Goal: Task Accomplishment & Management: Manage account settings

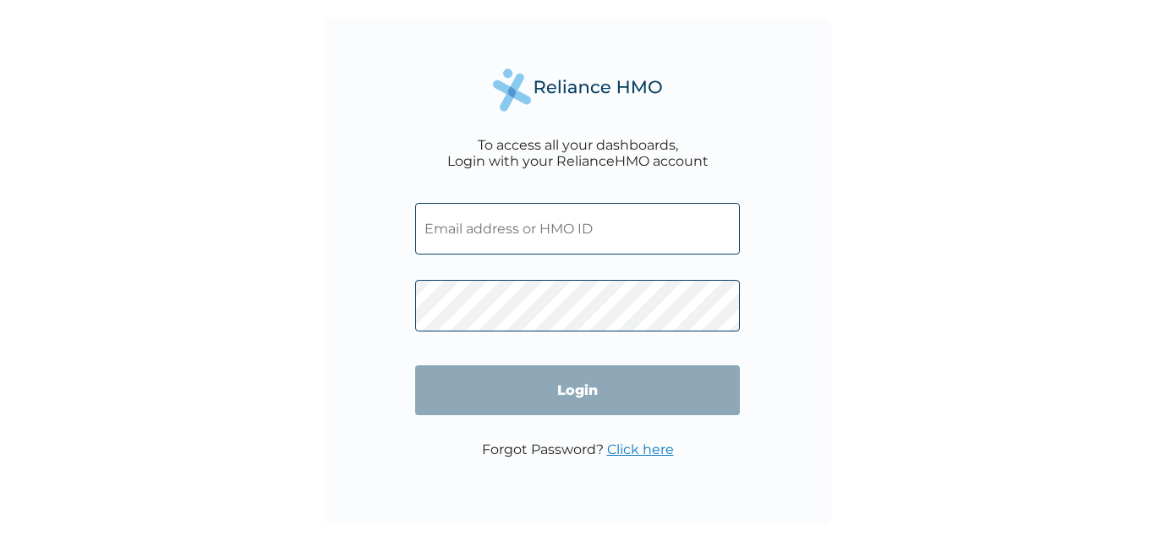
click at [558, 227] on input "text" at bounding box center [577, 229] width 325 height 52
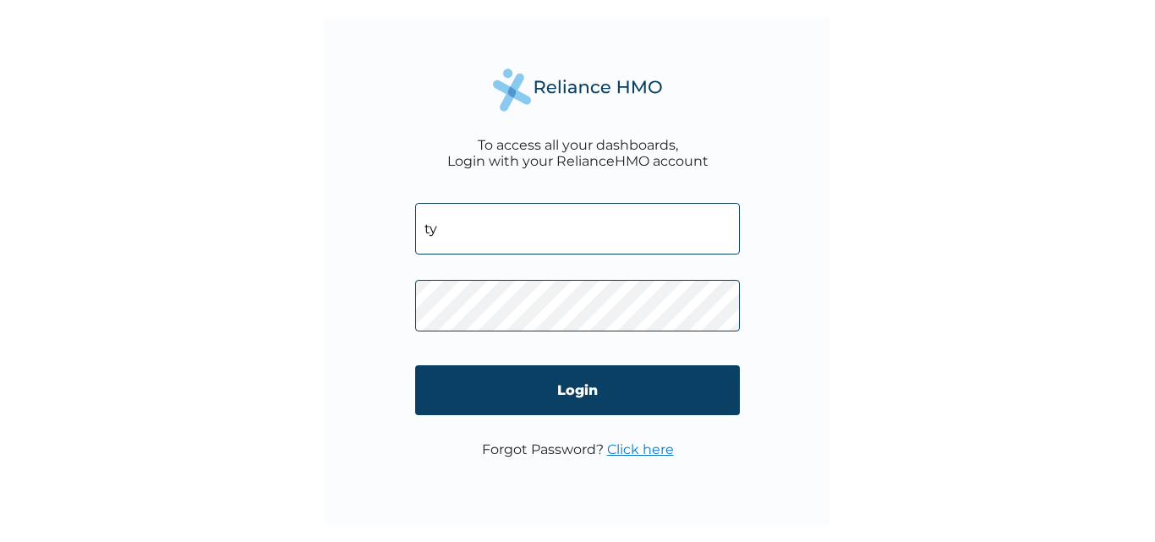
type input "Tymulti.Agrosolution@outlook.com"
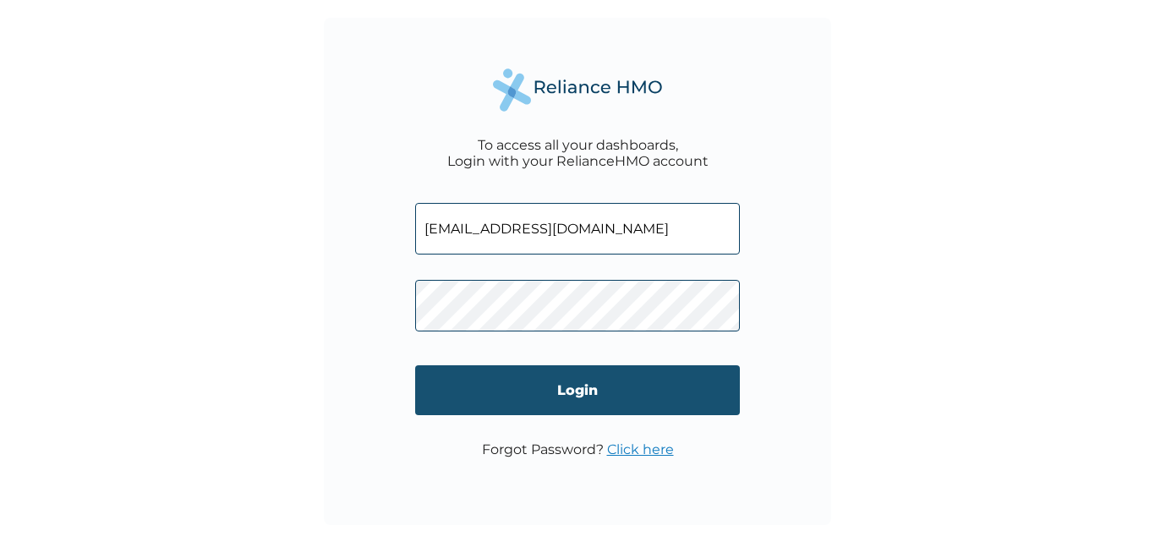
click at [517, 381] on input "Login" at bounding box center [577, 390] width 325 height 50
